Goal: Transaction & Acquisition: Purchase product/service

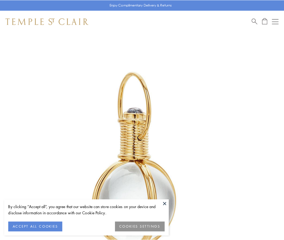
scroll to position [141, 0]
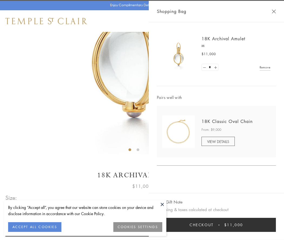
click at [216, 225] on button "Checkout $11,000" at bounding box center [216, 225] width 119 height 14
